Goal: Find specific fact: Find contact information

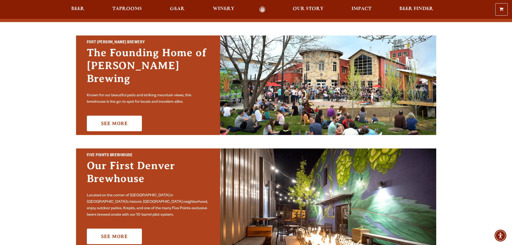
scroll to position [132, 0]
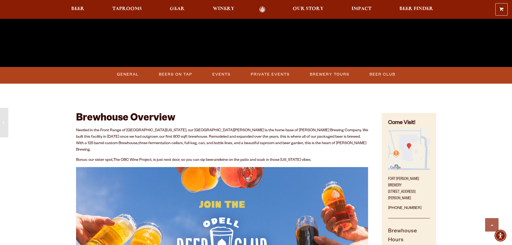
scroll to position [227, 0]
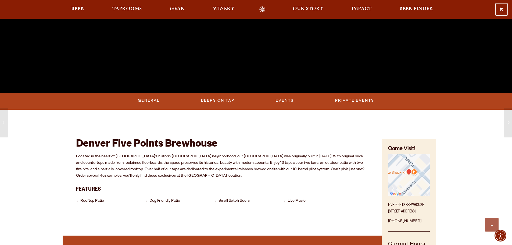
scroll to position [188, 0]
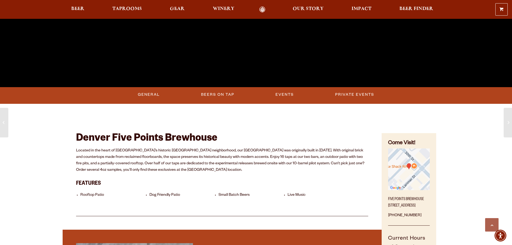
drag, startPoint x: 388, startPoint y: 205, endPoint x: 414, endPoint y: 206, distance: 25.3
click at [414, 206] on p "Five Points Brewhouse 2945 Larimer St, Denver, CO 80205" at bounding box center [408, 201] width 41 height 16
copy p "2945 Larimer St,"
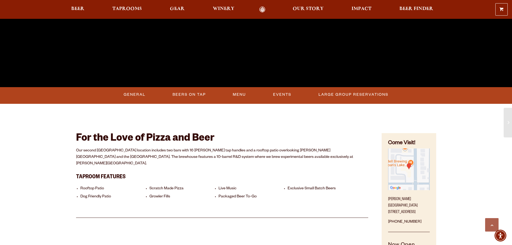
scroll to position [215, 0]
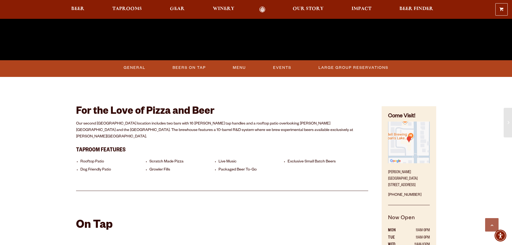
drag, startPoint x: 388, startPoint y: 178, endPoint x: 410, endPoint y: 179, distance: 22.1
click at [410, 179] on p "Sloan’s Lake Brewhouse 1625 Perry St. Denver, CO 80204" at bounding box center [408, 177] width 41 height 23
copy p "1625 Perry St."
